Goal: Task Accomplishment & Management: Manage account settings

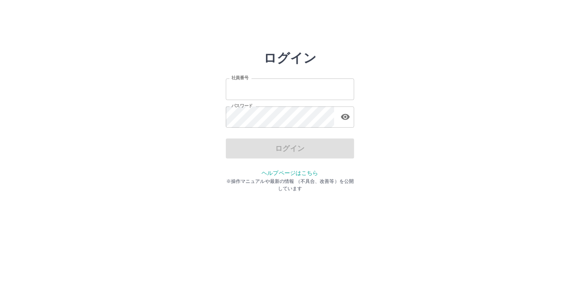
type input "*******"
click at [287, 89] on input "*******" at bounding box center [290, 89] width 128 height 21
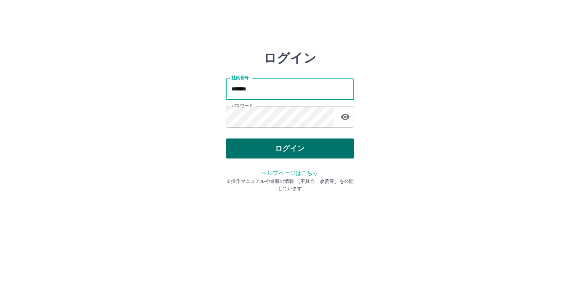
click at [283, 147] on button "ログイン" at bounding box center [290, 149] width 128 height 20
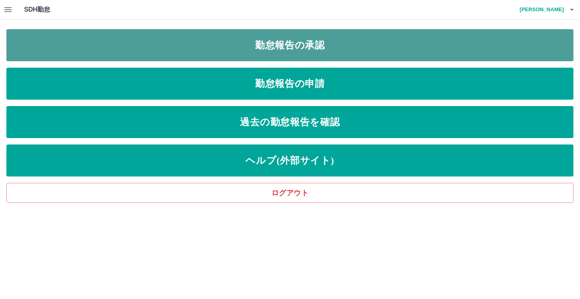
click at [287, 43] on link "勤怠報告の承認" at bounding box center [289, 45] width 567 height 32
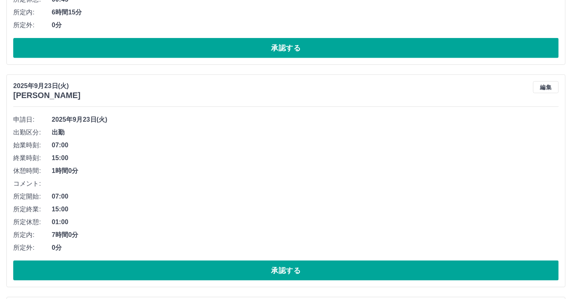
scroll to position [301, 0]
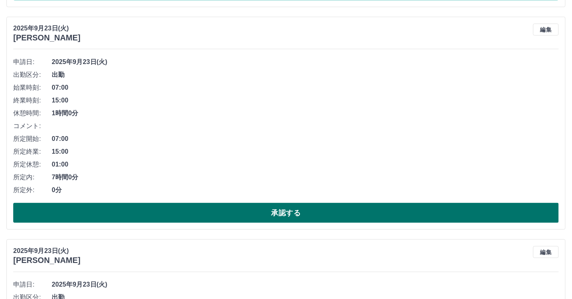
click at [287, 219] on button "承認する" at bounding box center [286, 213] width 546 height 20
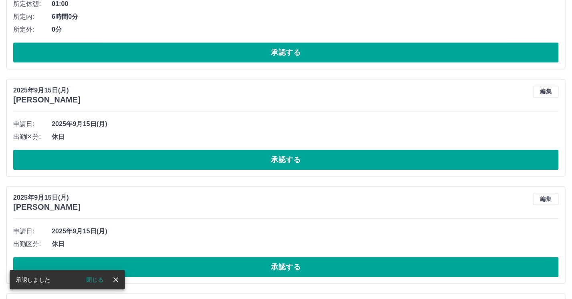
scroll to position [701, 0]
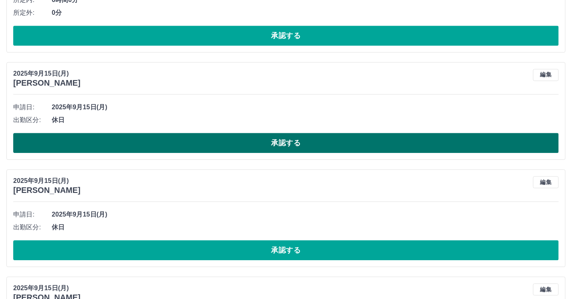
click at [277, 143] on button "承認する" at bounding box center [286, 143] width 546 height 20
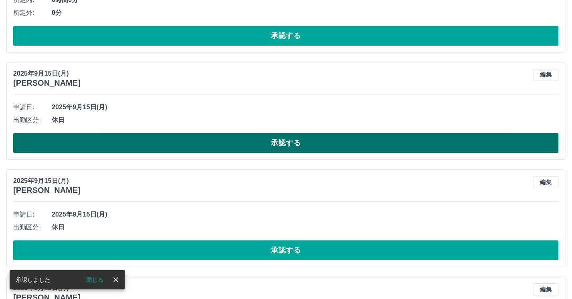
click at [289, 147] on button "承認する" at bounding box center [286, 143] width 546 height 20
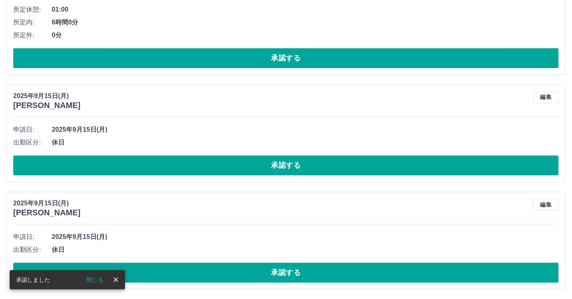
scroll to position [680, 0]
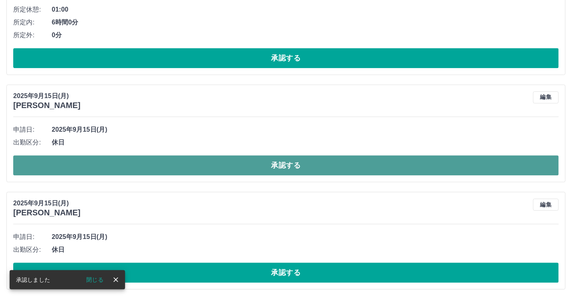
click at [283, 162] on button "承認する" at bounding box center [286, 166] width 546 height 20
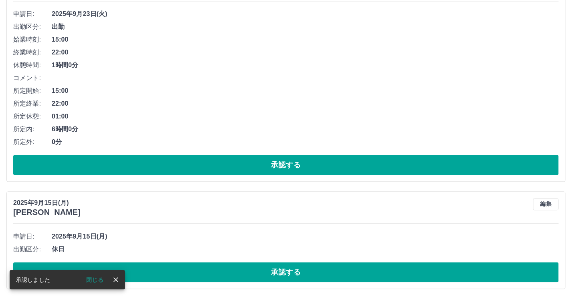
scroll to position [572, 0]
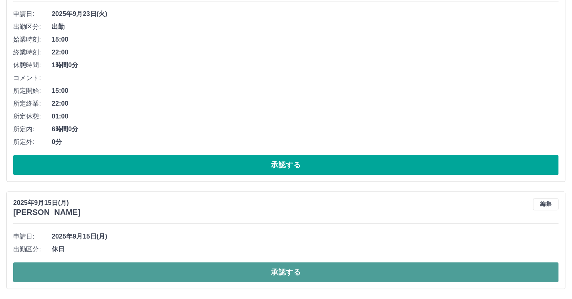
click at [267, 268] on button "承認する" at bounding box center [286, 273] width 546 height 20
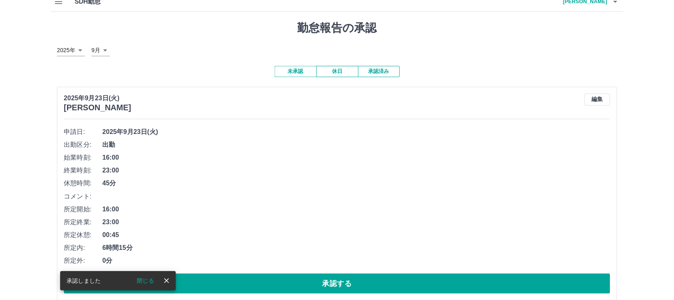
scroll to position [0, 0]
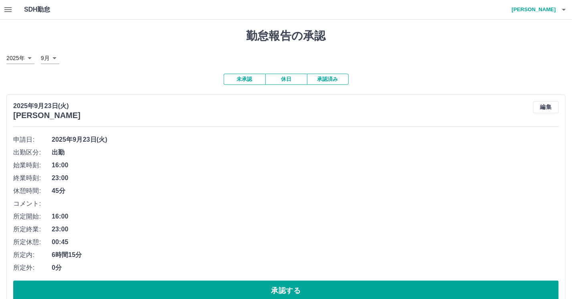
click at [8, 10] on icon "button" at bounding box center [8, 10] width 10 height 10
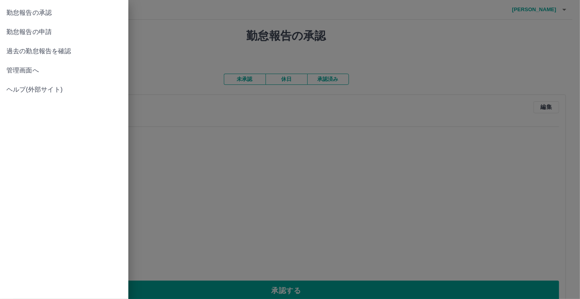
click at [10, 68] on span "管理画面へ" at bounding box center [63, 71] width 115 height 10
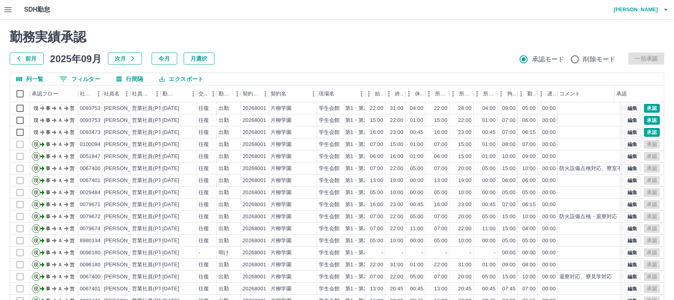
click at [306, 53] on div "前月 2025年09月 次月 今月 月選択 承認モード 削除モード 一括承認" at bounding box center [337, 59] width 655 height 12
click at [8, 13] on icon "button" at bounding box center [8, 10] width 10 height 10
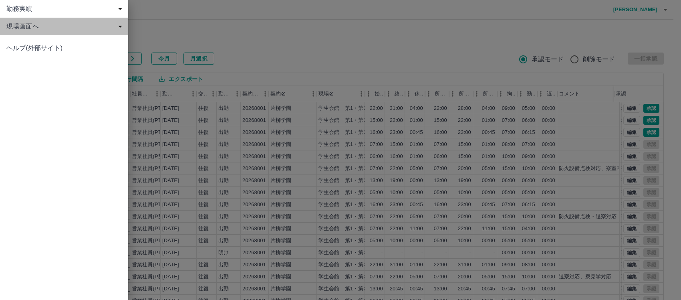
click at [28, 27] on span "現場画面へ" at bounding box center [65, 27] width 119 height 10
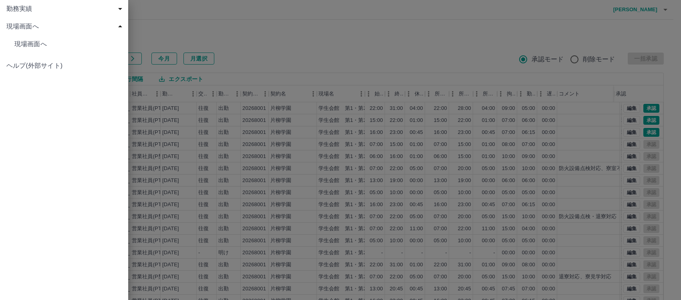
click at [51, 27] on span "現場画面へ" at bounding box center [65, 27] width 119 height 10
click at [229, 148] on div at bounding box center [340, 150] width 681 height 300
